Goal: Task Accomplishment & Management: Use online tool/utility

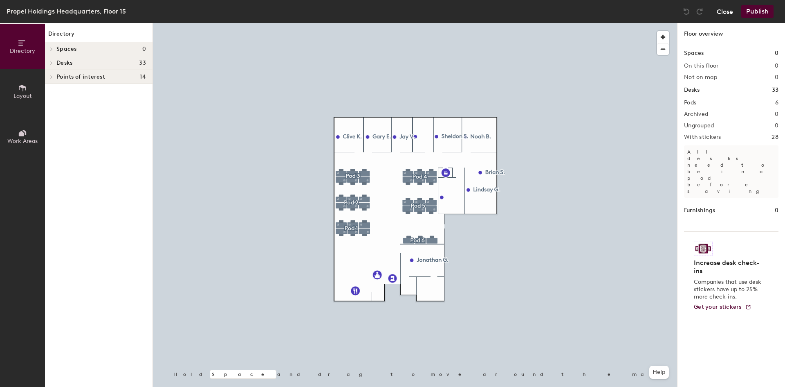
click at [721, 13] on button "Close" at bounding box center [725, 11] width 16 height 13
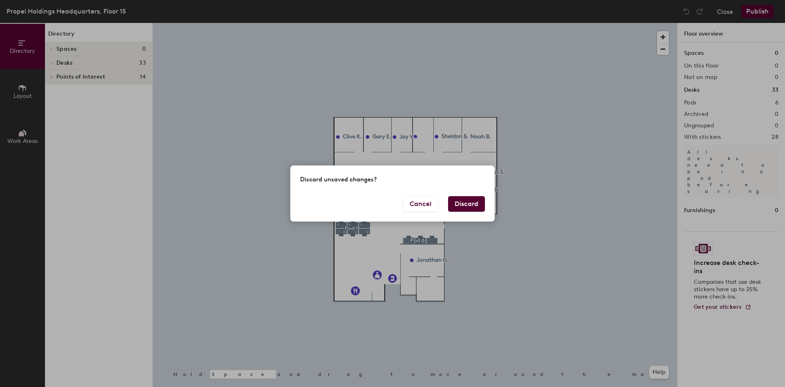
click at [461, 207] on button "Discard" at bounding box center [466, 204] width 37 height 16
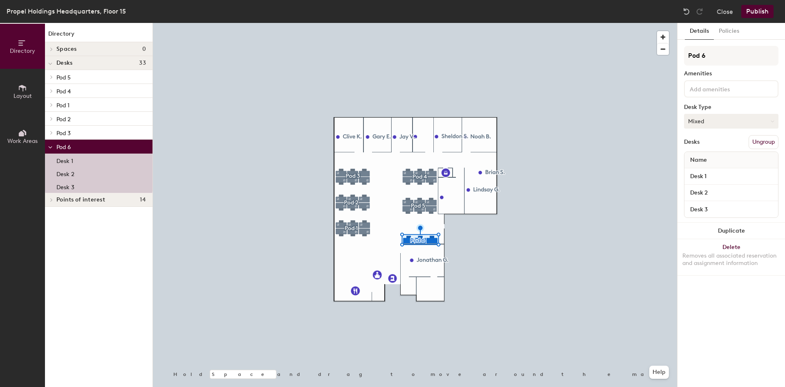
click at [730, 120] on button "Mixed" at bounding box center [731, 121] width 94 height 15
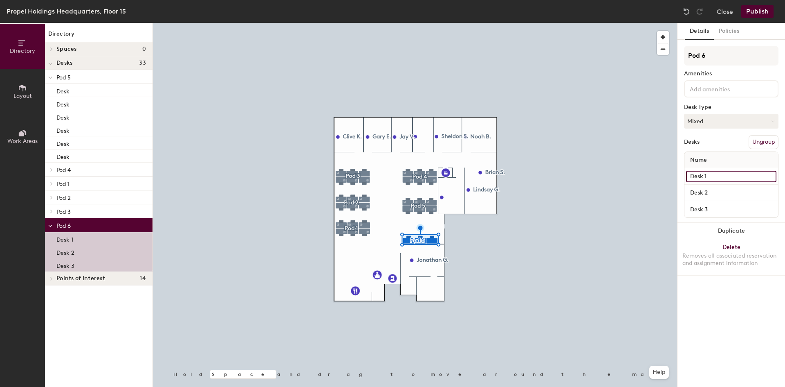
click at [710, 176] on input "Desk 1" at bounding box center [731, 176] width 90 height 11
click at [707, 141] on div "Desks Ungroup" at bounding box center [731, 142] width 94 height 14
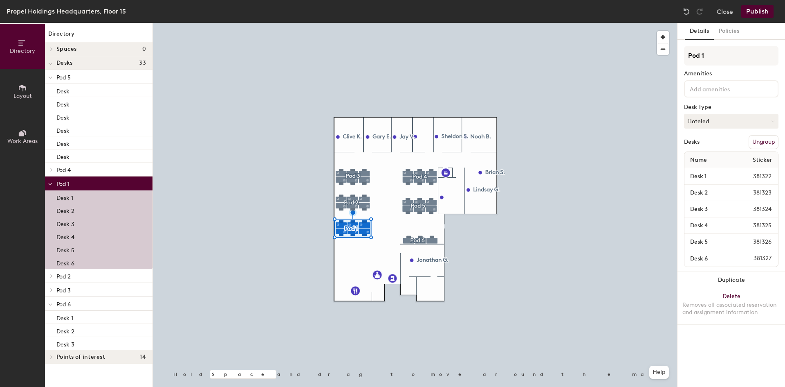
click at [429, 23] on div at bounding box center [415, 23] width 524 height 0
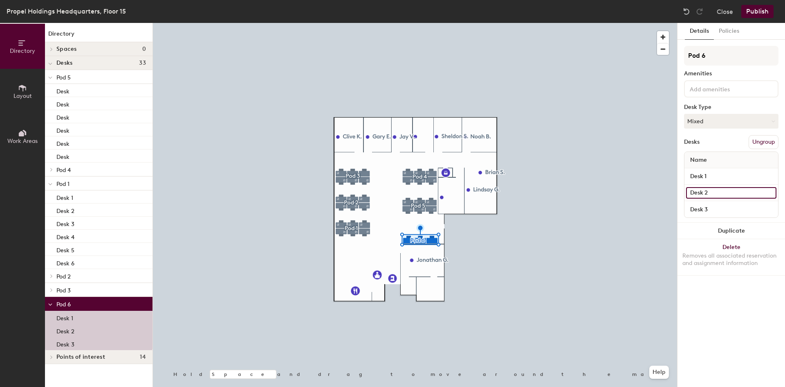
click at [716, 193] on input "Desk 2" at bounding box center [731, 192] width 90 height 11
click at [717, 207] on input "Desk 3" at bounding box center [731, 208] width 90 height 11
click at [722, 140] on div "Desks Ungroup" at bounding box center [731, 142] width 94 height 14
click at [719, 117] on button "Mixed" at bounding box center [731, 121] width 94 height 15
click at [726, 13] on button "Close" at bounding box center [725, 11] width 16 height 13
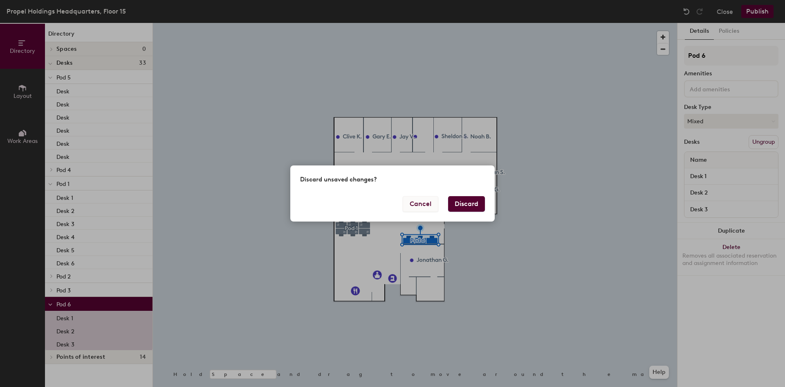
click at [425, 201] on button "Cancel" at bounding box center [421, 204] width 36 height 16
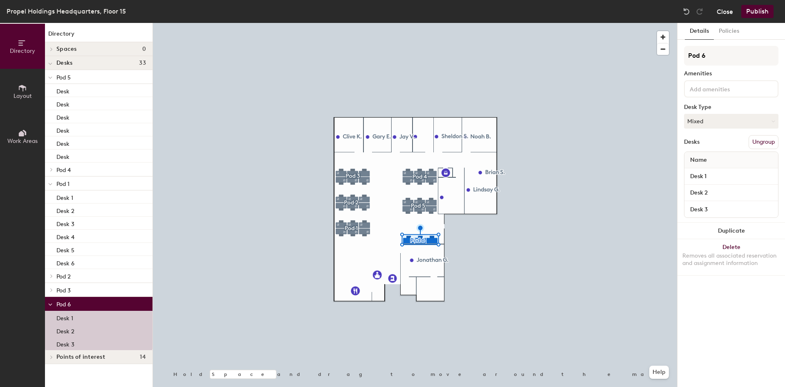
click at [724, 15] on button "Close" at bounding box center [725, 11] width 16 height 13
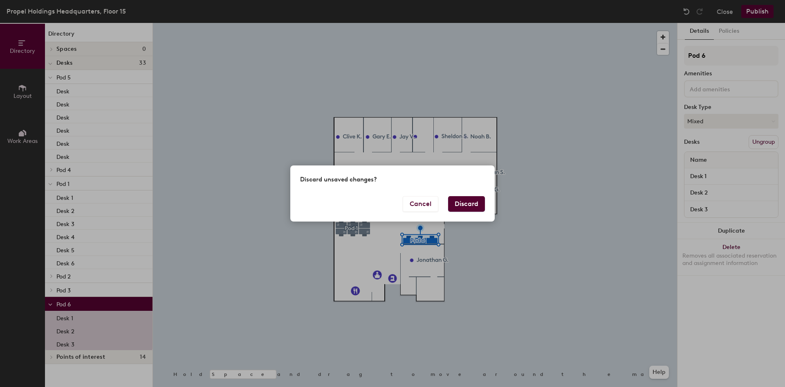
click at [472, 200] on button "Discard" at bounding box center [466, 204] width 37 height 16
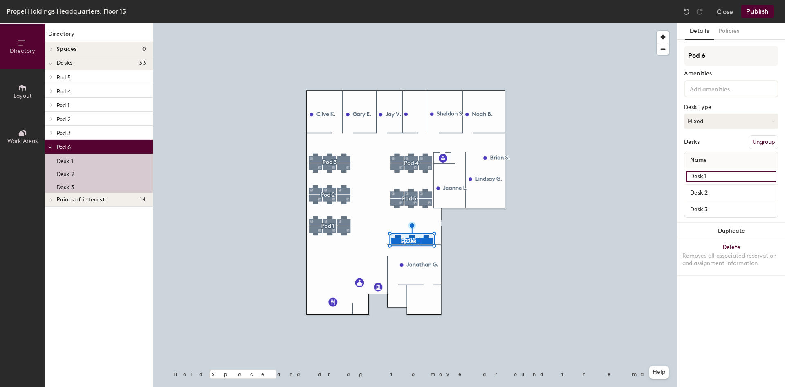
click at [737, 178] on input "Desk 1" at bounding box center [731, 176] width 90 height 11
click at [707, 119] on button "Mixed" at bounding box center [731, 121] width 94 height 15
click at [107, 161] on div "Desk 1" at bounding box center [99, 159] width 108 height 13
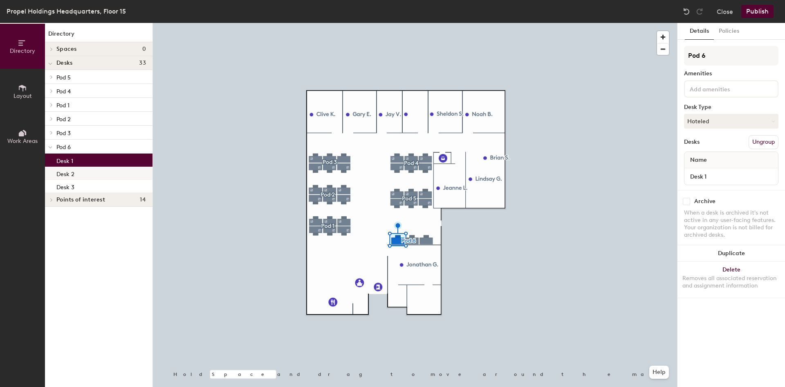
click at [94, 168] on div "Desk 2" at bounding box center [99, 172] width 108 height 13
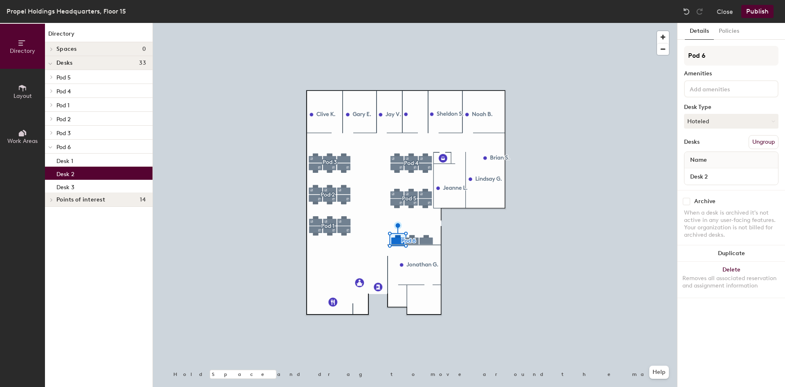
click at [93, 175] on div "Desk 2" at bounding box center [99, 172] width 108 height 13
click at [725, 16] on button "Close" at bounding box center [725, 11] width 16 height 13
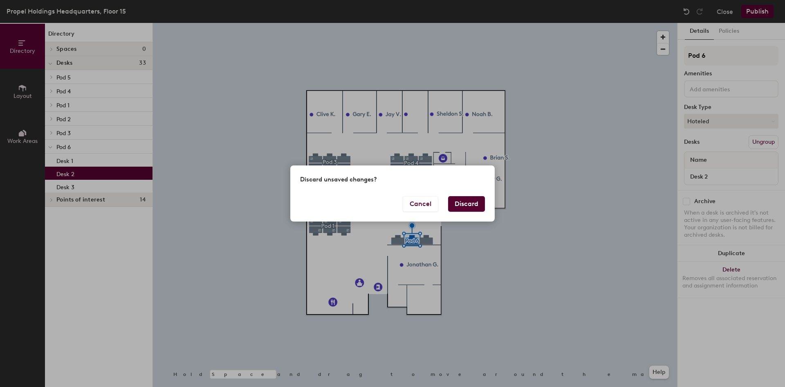
click at [464, 205] on button "Discard" at bounding box center [466, 204] width 37 height 16
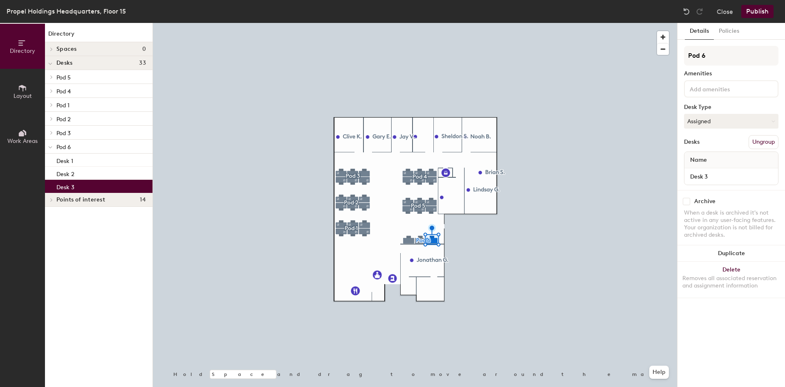
click at [27, 98] on span "Layout" at bounding box center [22, 95] width 18 height 7
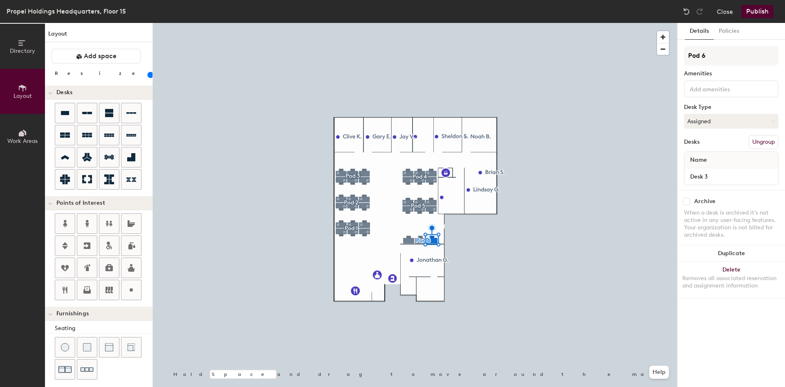
click at [29, 136] on button "Work Areas" at bounding box center [22, 136] width 45 height 45
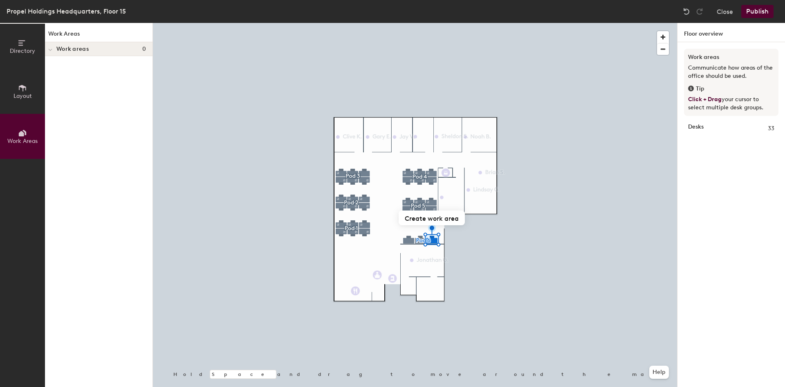
click at [27, 47] on icon at bounding box center [22, 42] width 9 height 9
